Goal: Use online tool/utility

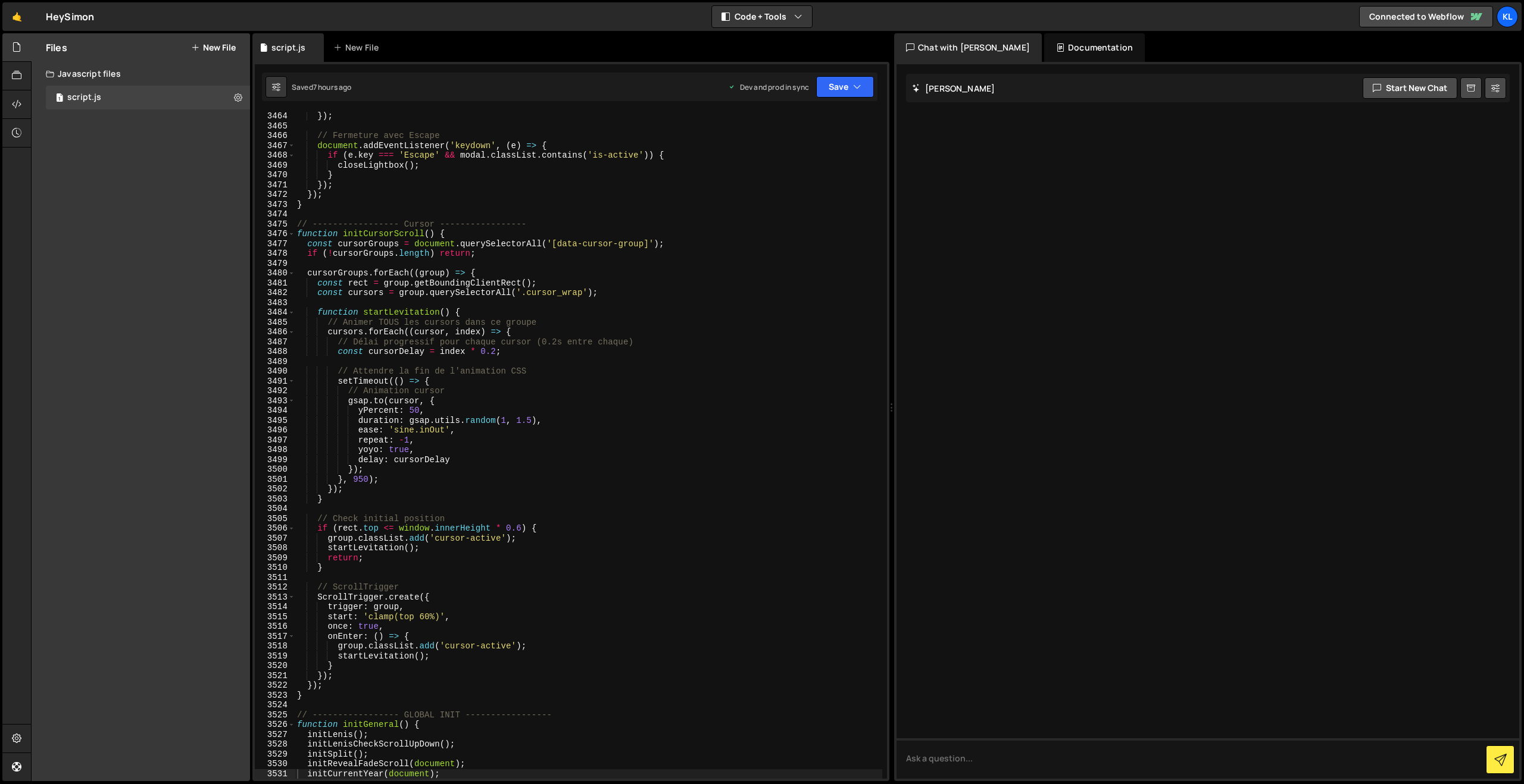
scroll to position [18810, 0]
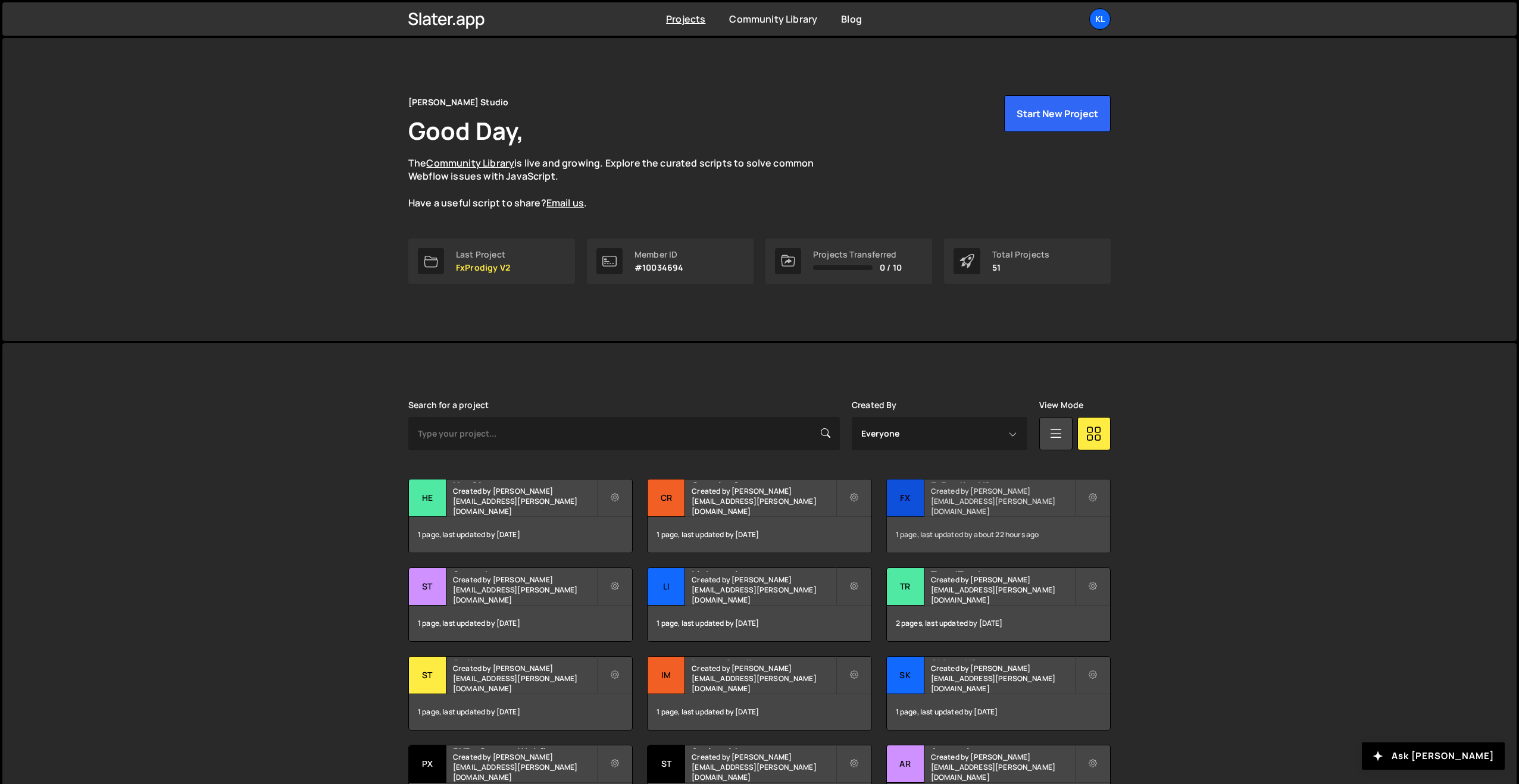
click at [973, 483] on h2 "FxProdigy V2" at bounding box center [1002, 481] width 143 height 4
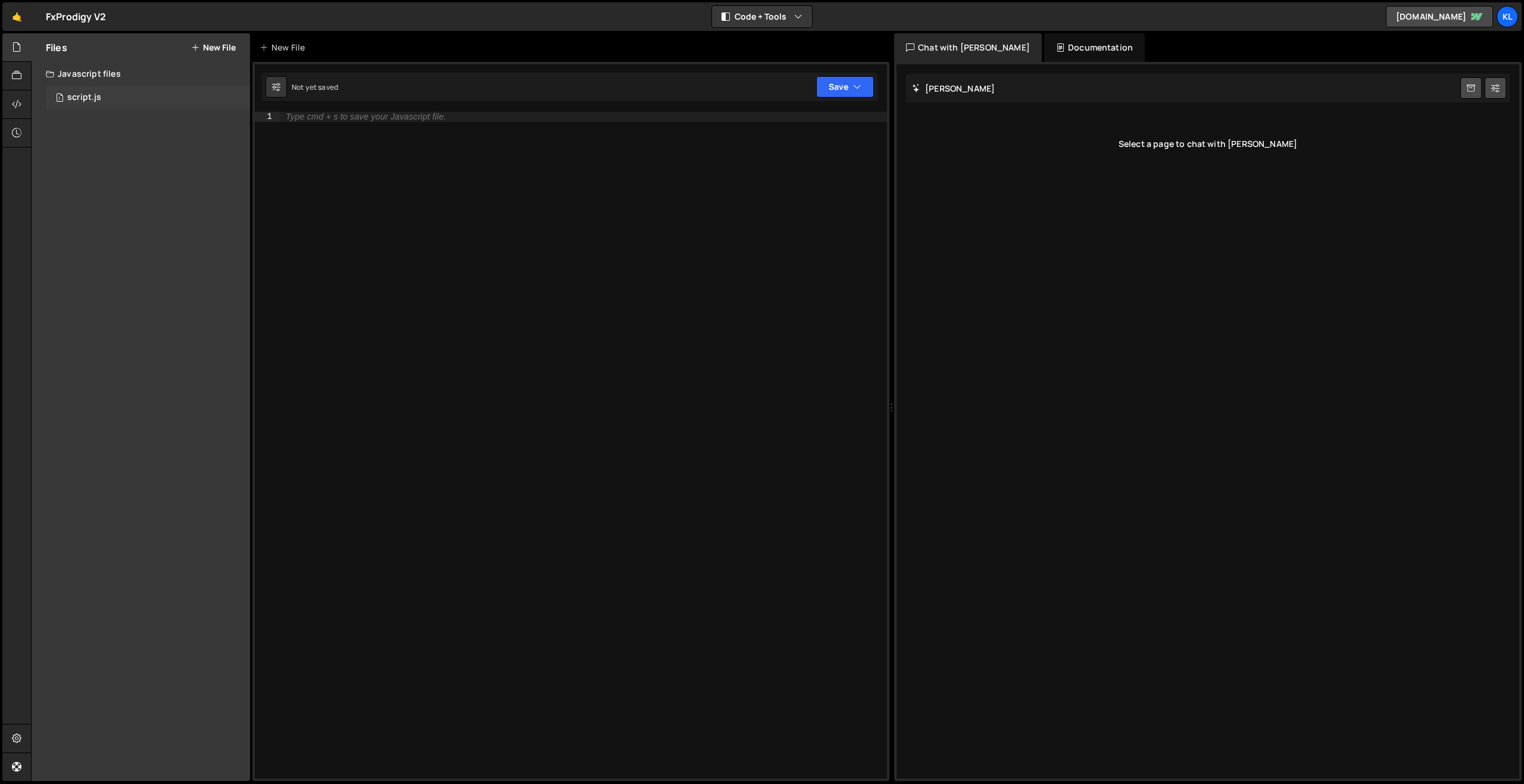
click at [137, 93] on div "1 script.js 0" at bounding box center [148, 97] width 204 height 24
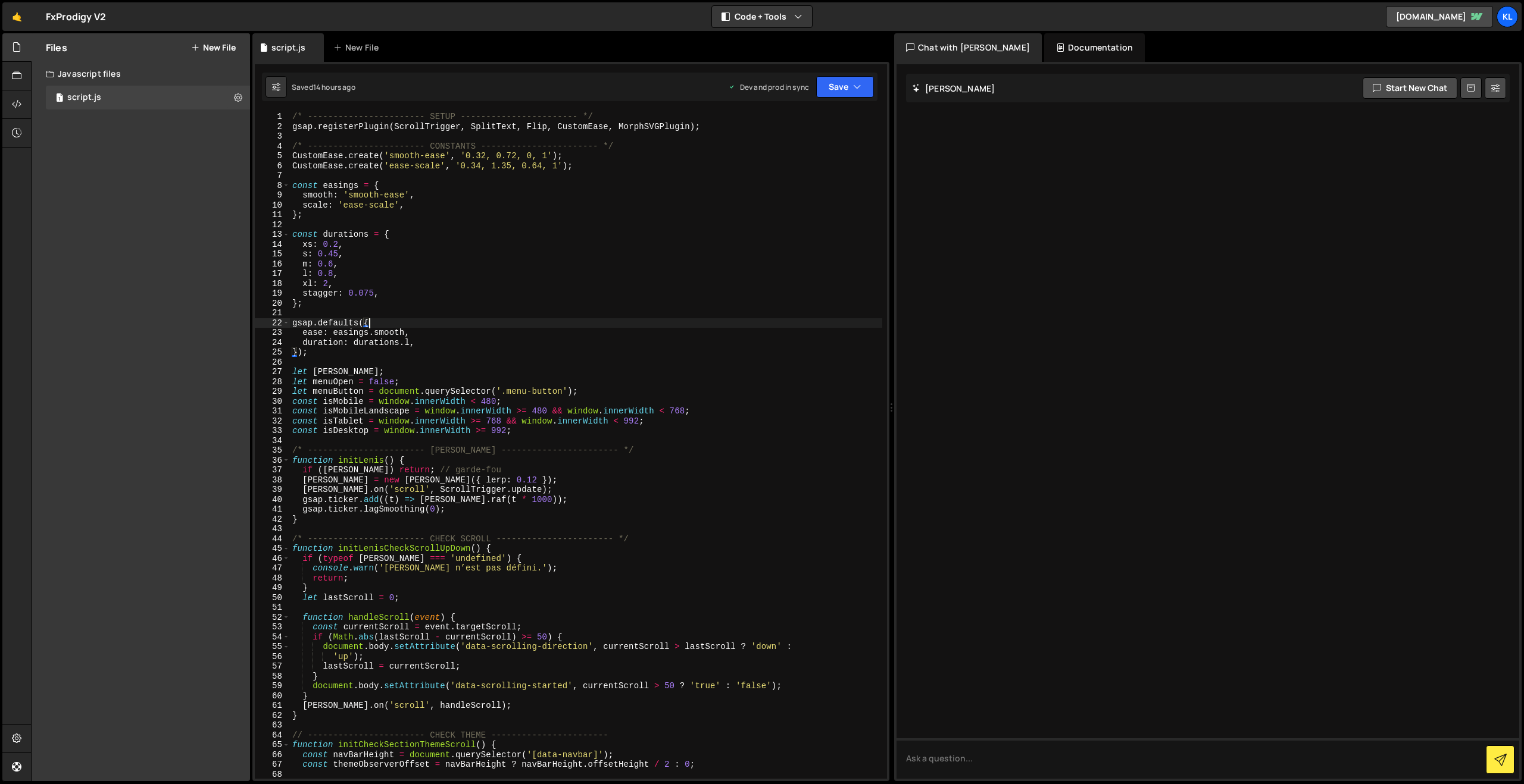
click at [603, 320] on div "/* ----------------------- SETUP ----------------------- */ gsap . registerPlug…" at bounding box center [585, 455] width 592 height 686
type textarea "}"
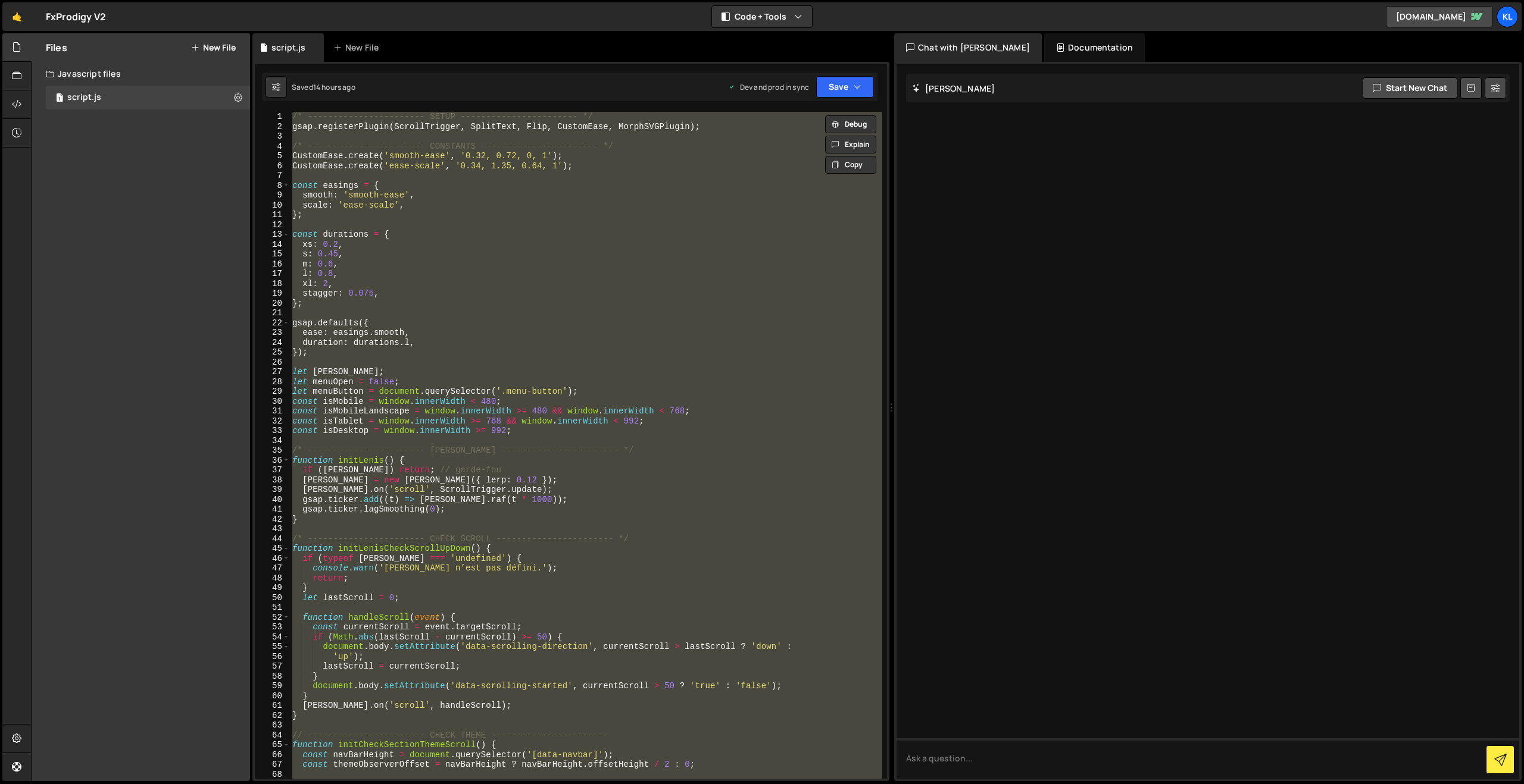
paste textarea
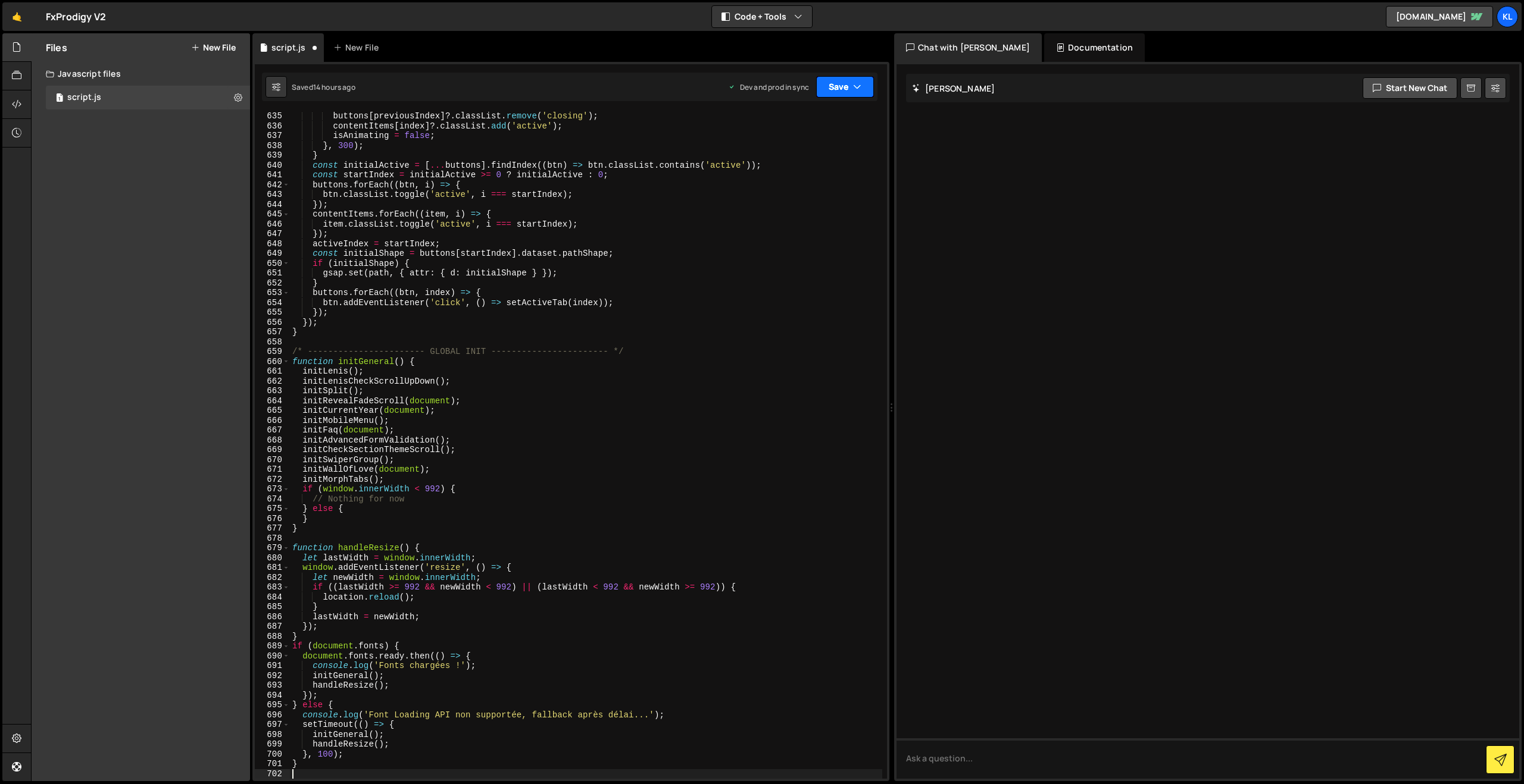
click at [856, 89] on icon "button" at bounding box center [857, 87] width 9 height 12
click at [791, 156] on div "Save to Production S" at bounding box center [805, 155] width 124 height 12
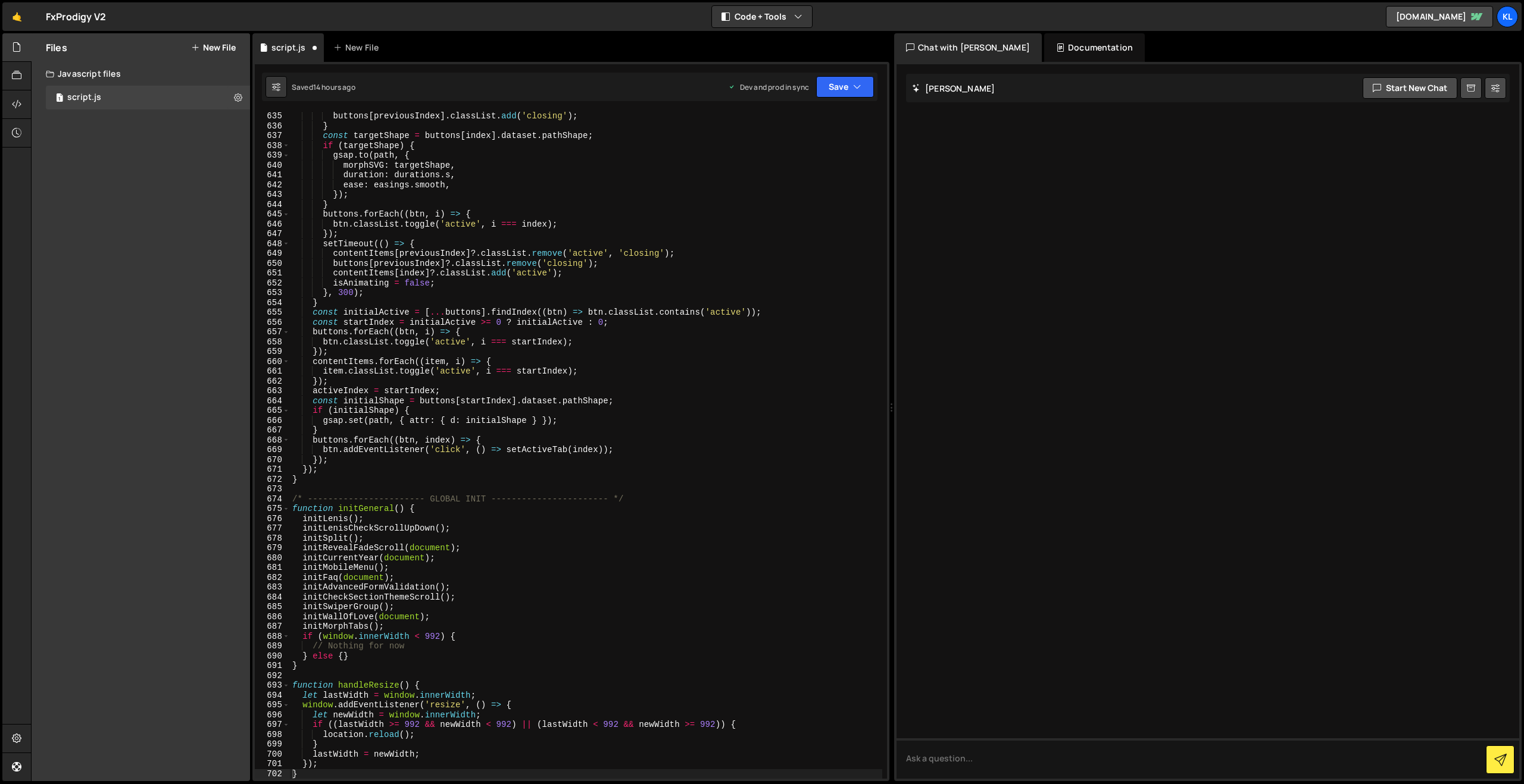
scroll to position [6223, 0]
click at [566, 175] on div "buttons [ previousIndex ] . classList . add ( 'closing' ) ; } const targetShape…" at bounding box center [585, 454] width 592 height 686
type textarea "}"
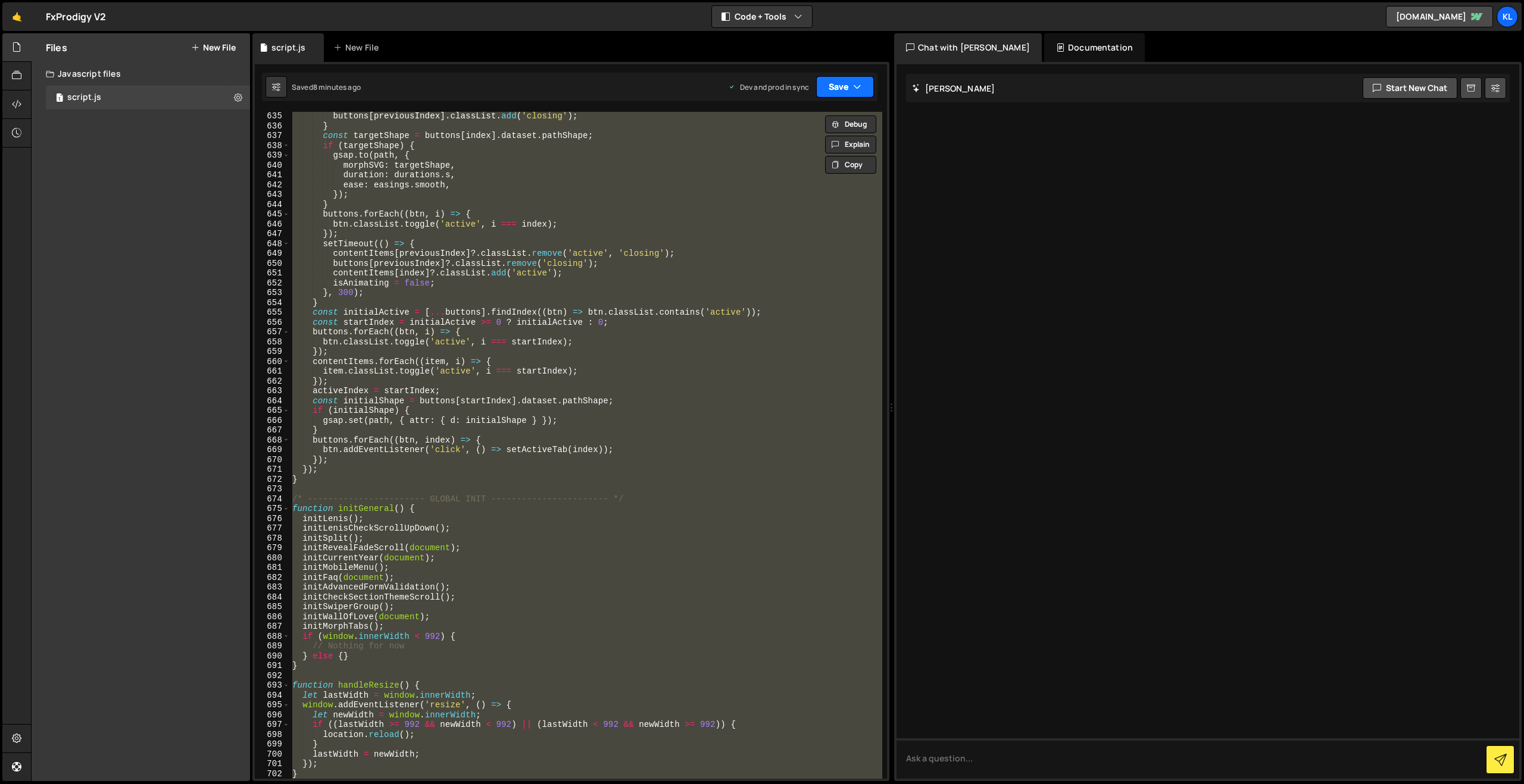
paste textarea
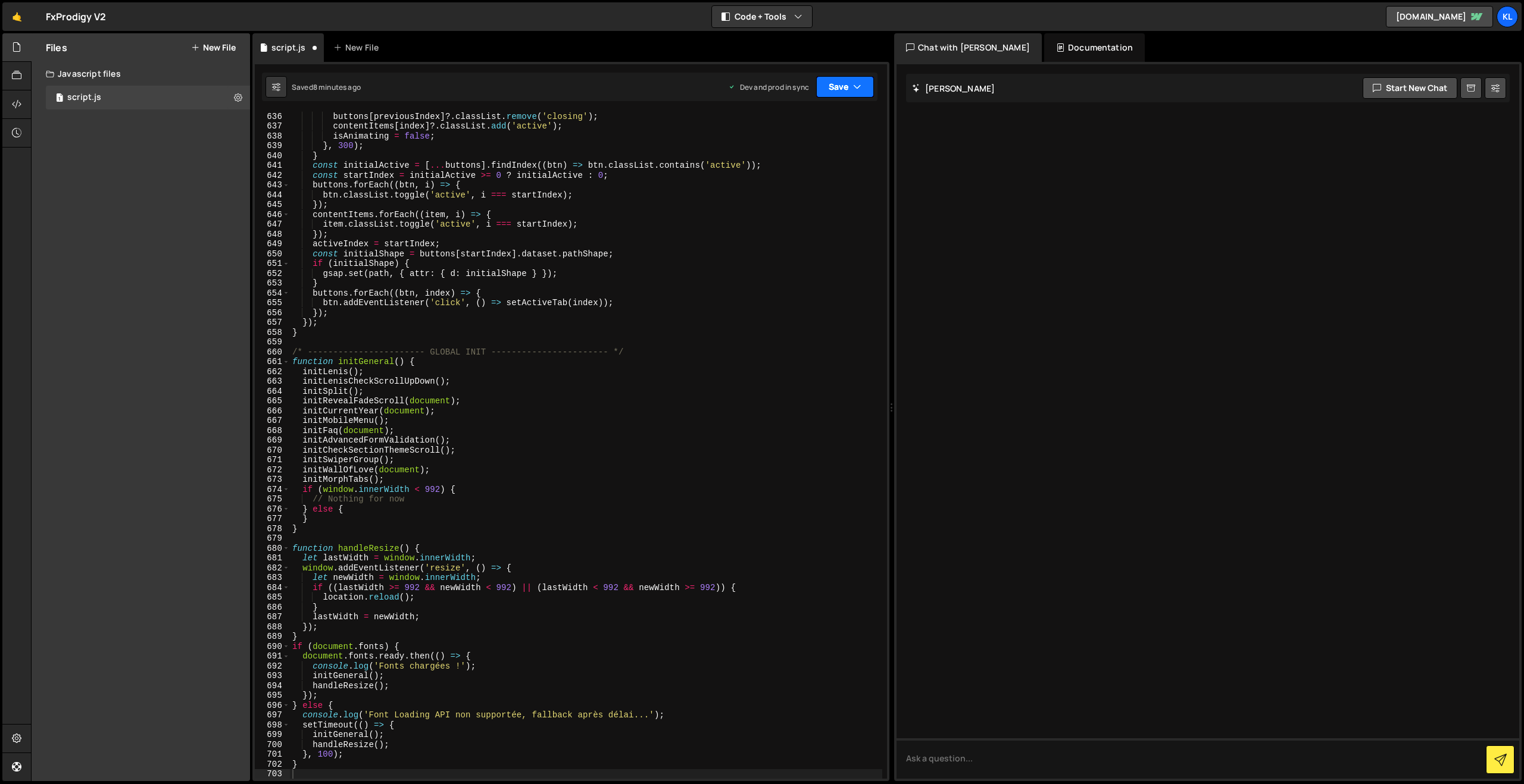
click at [841, 86] on button "Save" at bounding box center [845, 86] width 58 height 21
click at [783, 155] on div "Save to Production S" at bounding box center [805, 155] width 124 height 12
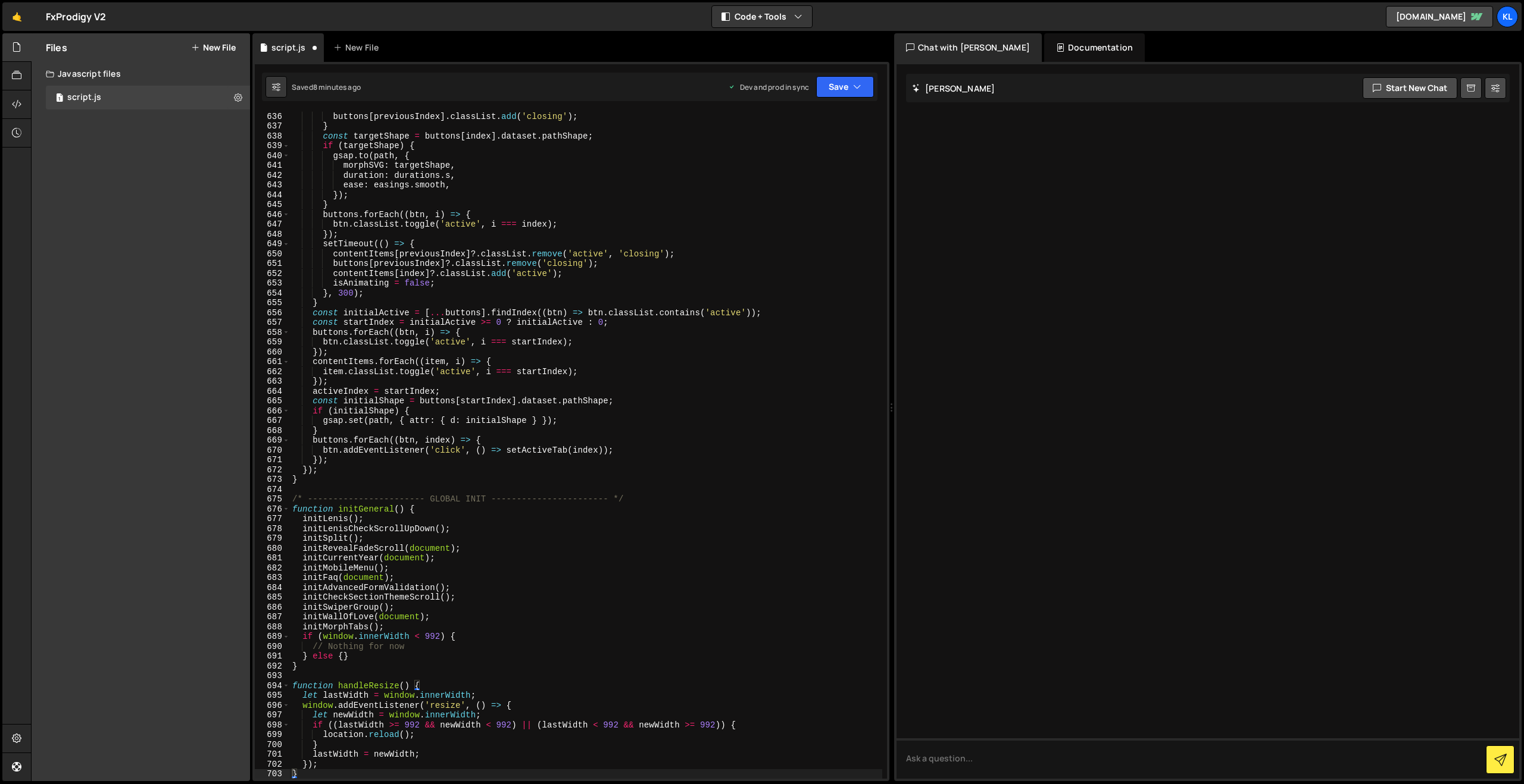
scroll to position [6233, 0]
